Goal: Task Accomplishment & Management: Manage account settings

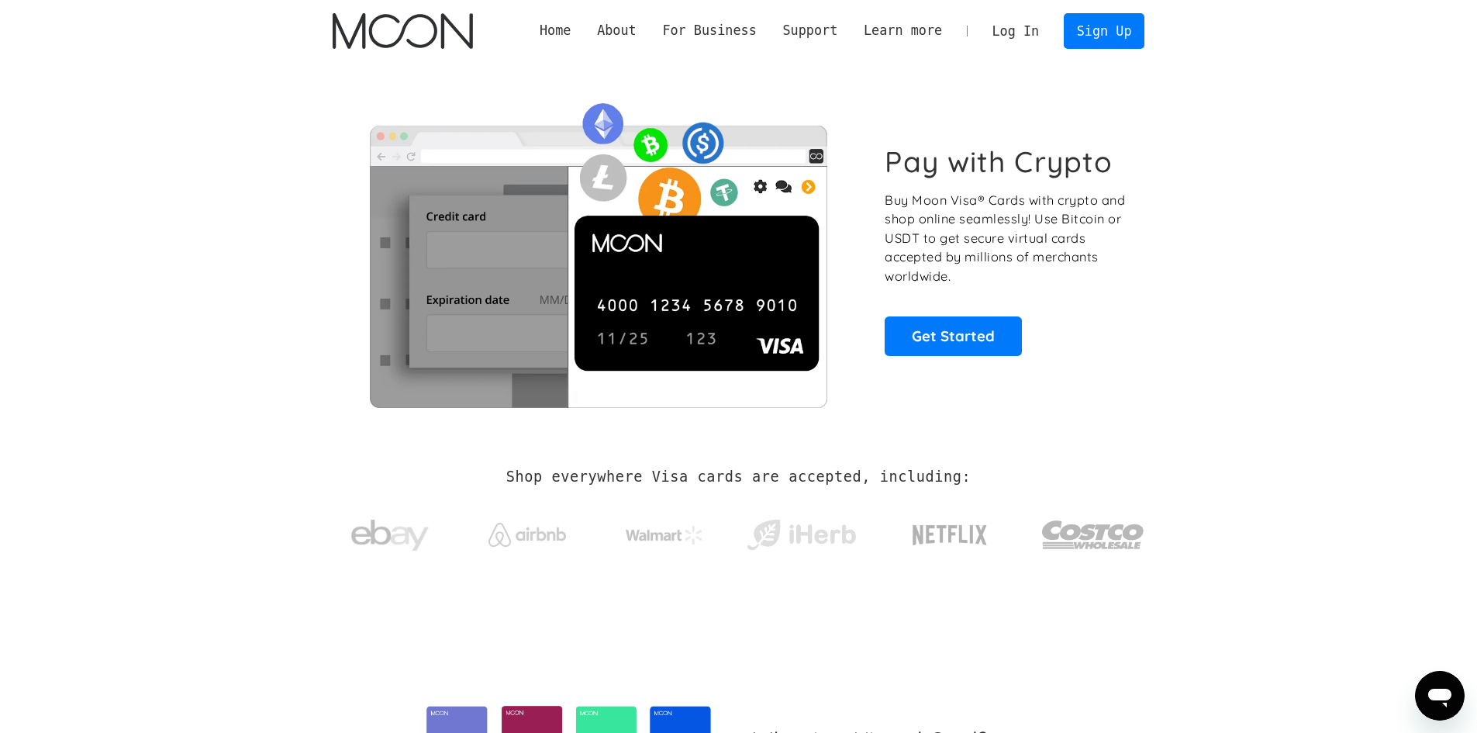
click at [1026, 29] on link "Log In" at bounding box center [1015, 31] width 73 height 34
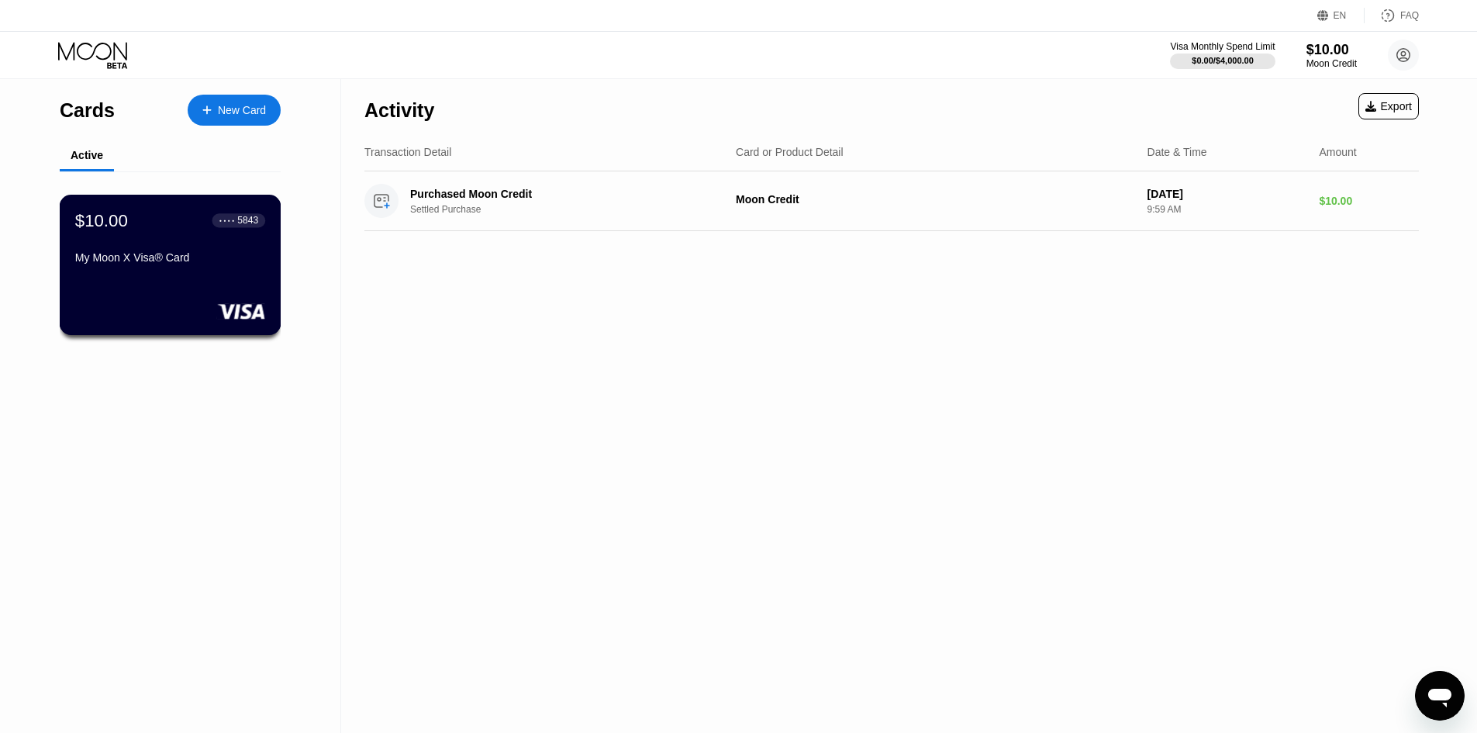
click at [214, 282] on div "$10.00 ● ● ● ● 5843 My Moon X Visa® Card" at bounding box center [171, 265] width 222 height 140
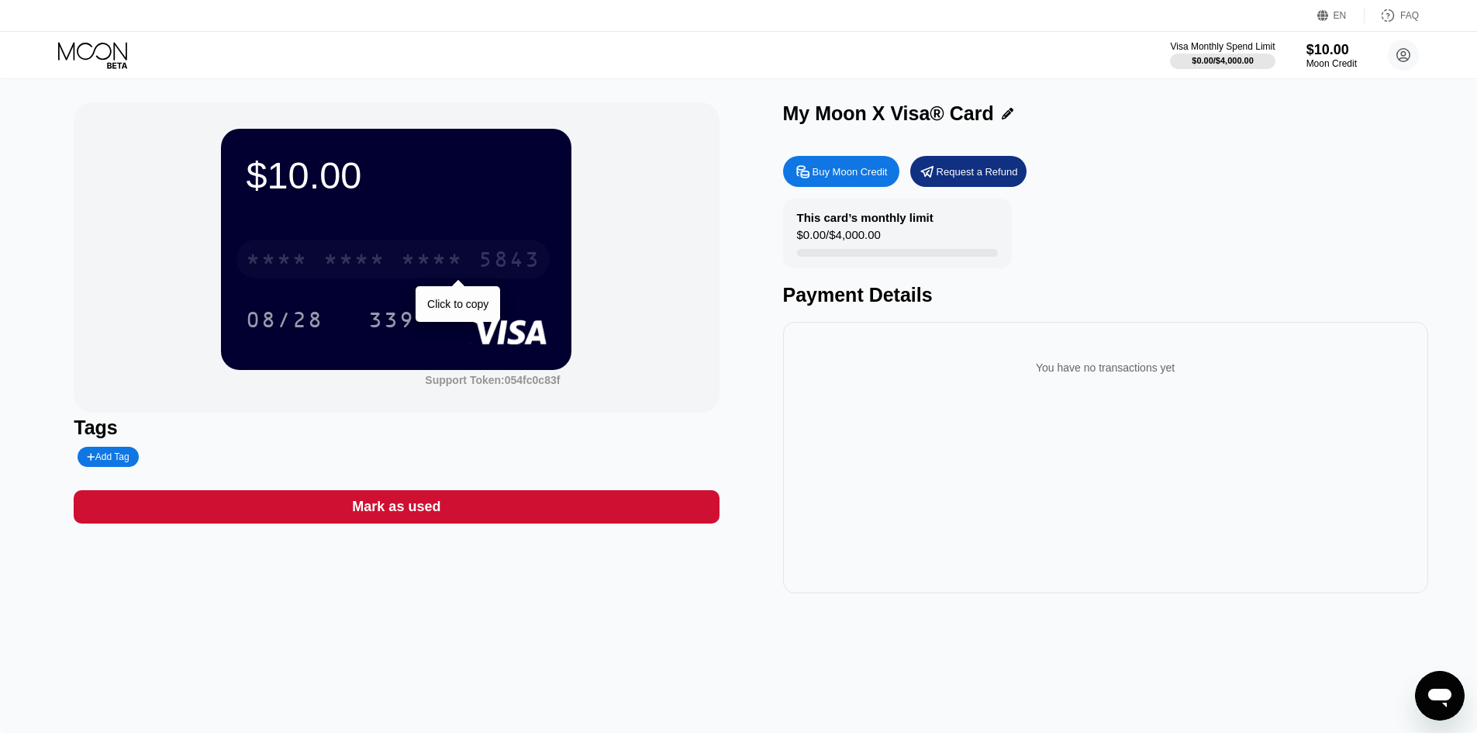
click at [376, 258] on div "* * * *" at bounding box center [354, 261] width 62 height 25
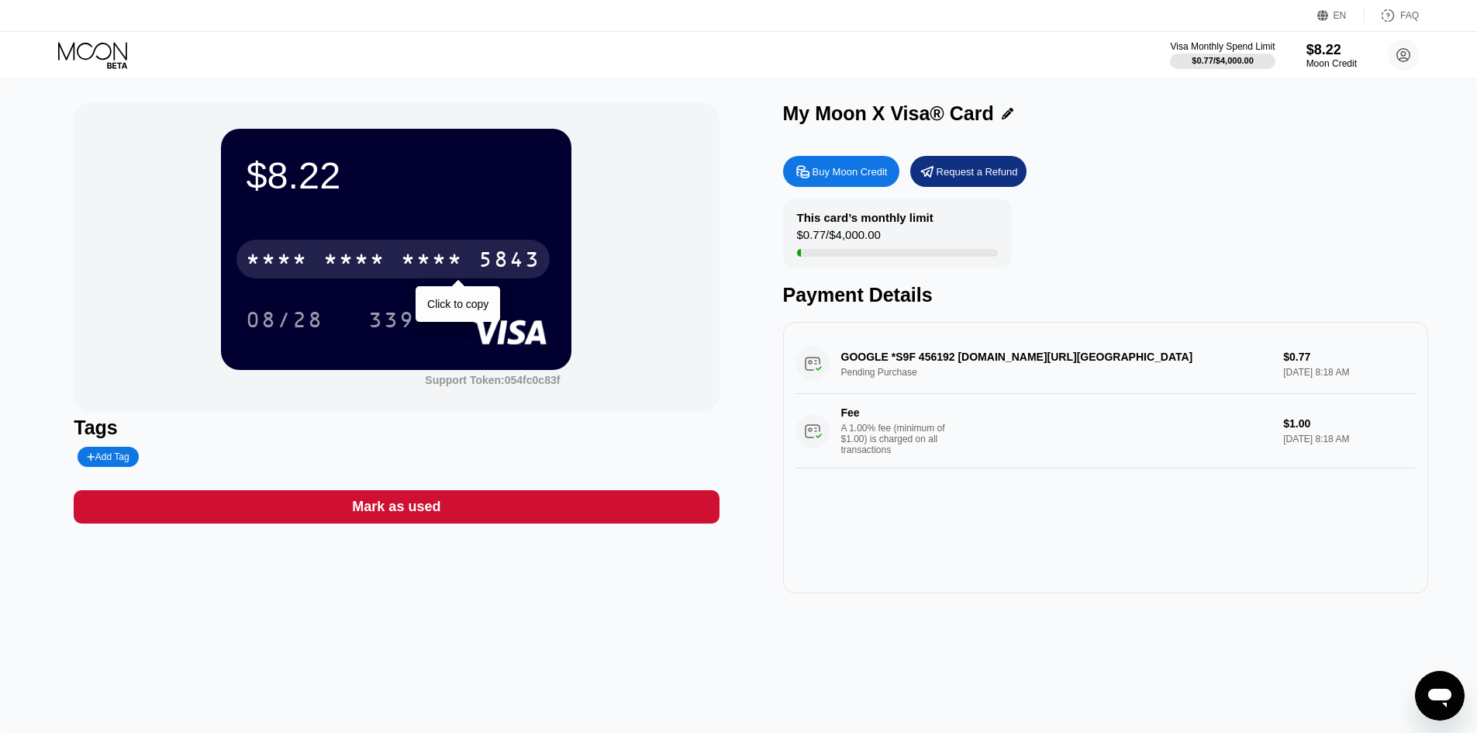
click at [496, 258] on div "5843" at bounding box center [509, 261] width 62 height 25
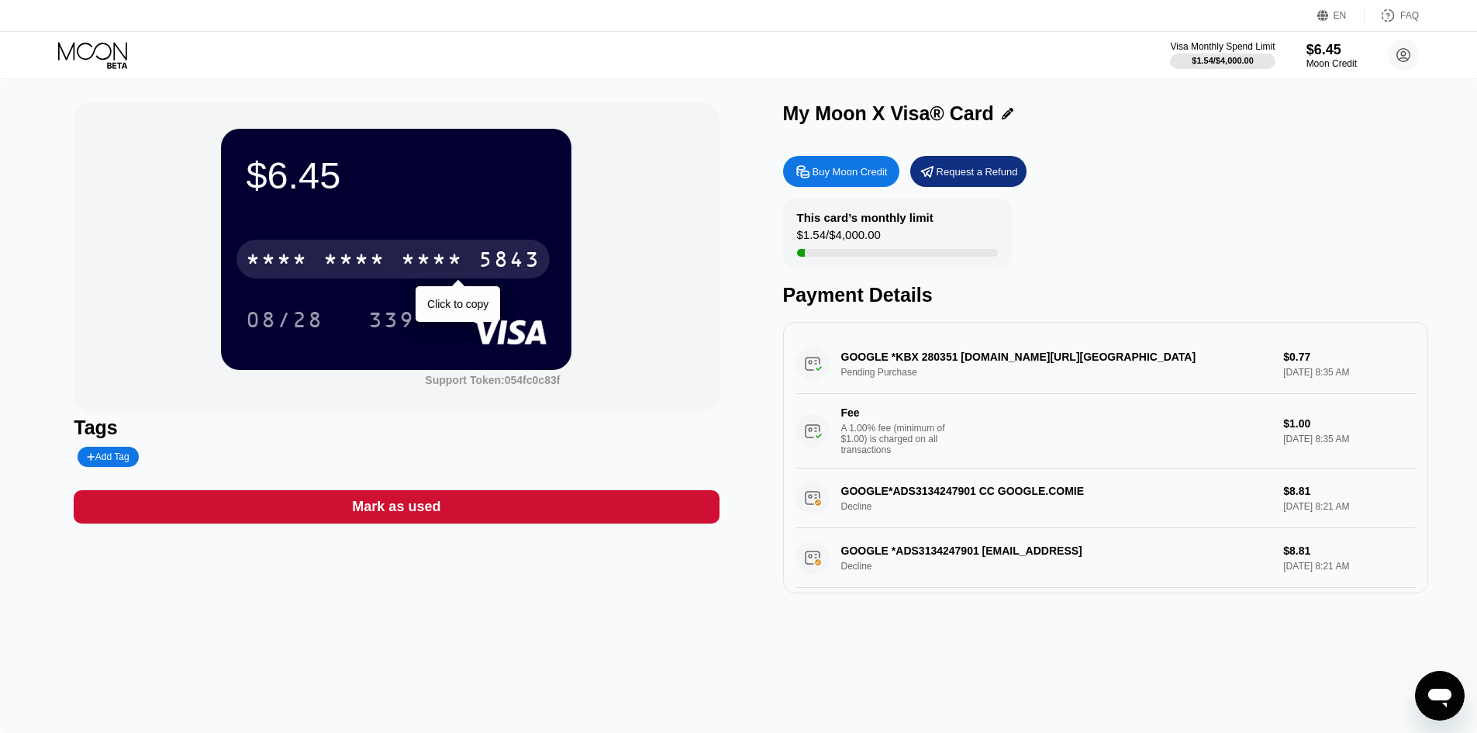
click at [423, 261] on div "* * * *" at bounding box center [432, 261] width 62 height 25
click at [441, 278] on div "* * * * * * * * * * * * 5843" at bounding box center [392, 259] width 313 height 39
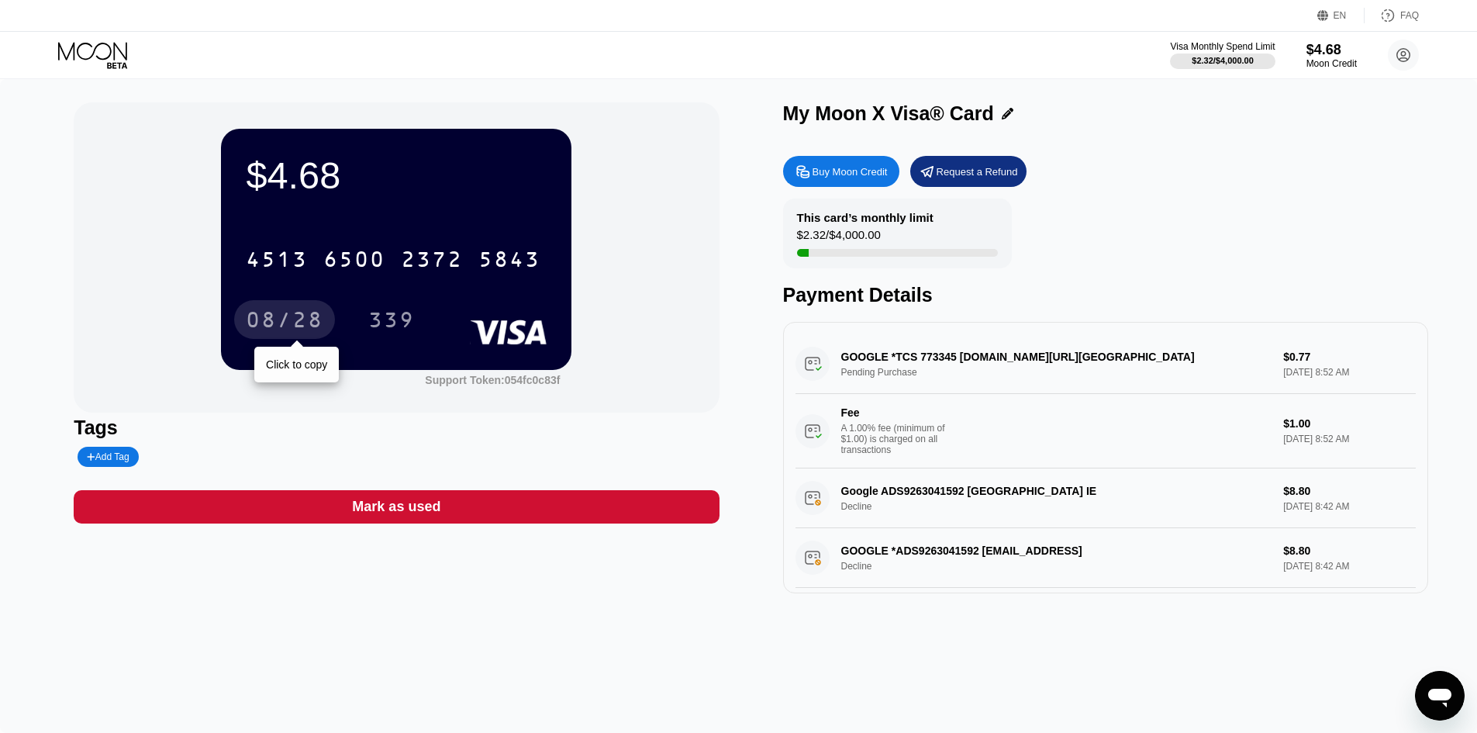
click at [288, 324] on div "08/28" at bounding box center [285, 321] width 78 height 25
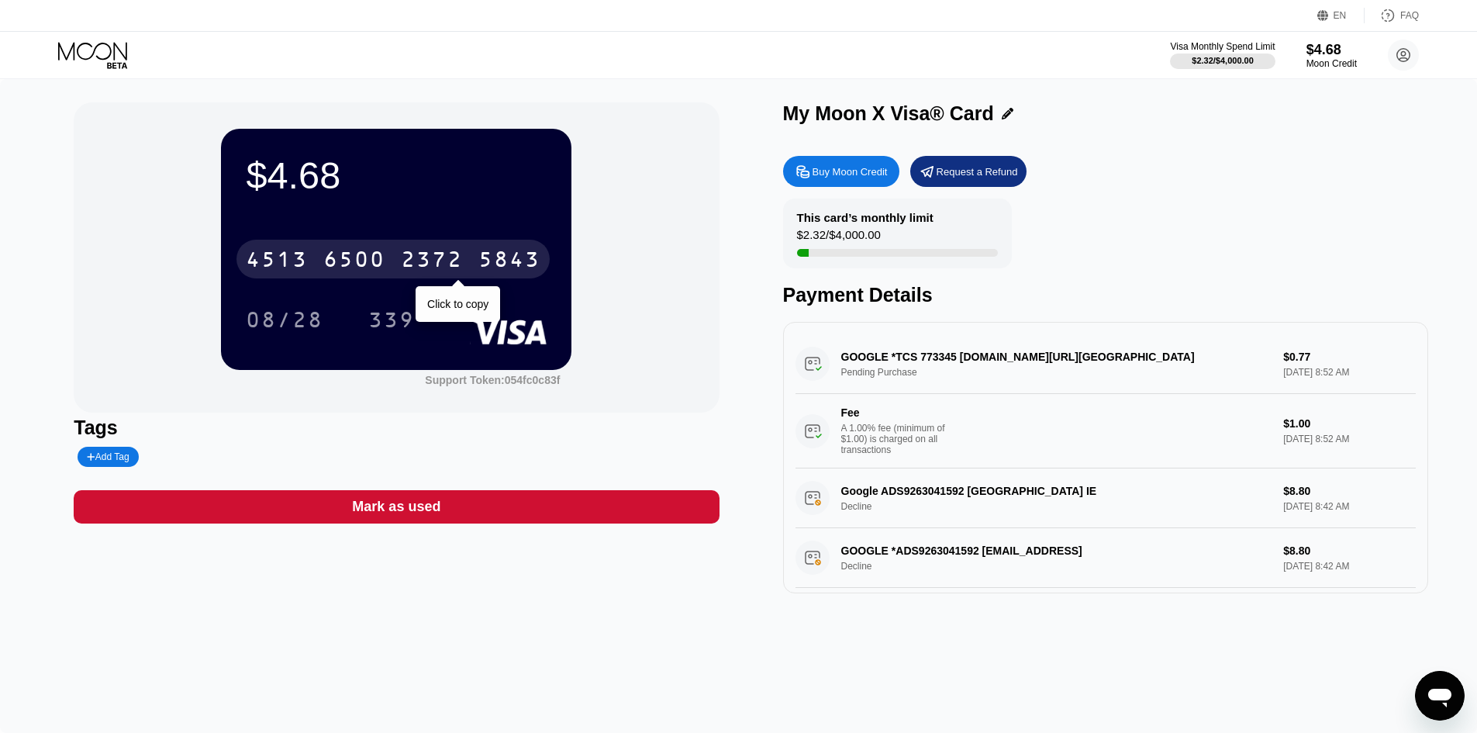
click at [376, 273] on div "6500" at bounding box center [354, 261] width 62 height 25
click at [412, 258] on div "* * * *" at bounding box center [432, 261] width 62 height 25
